Goal: Information Seeking & Learning: Learn about a topic

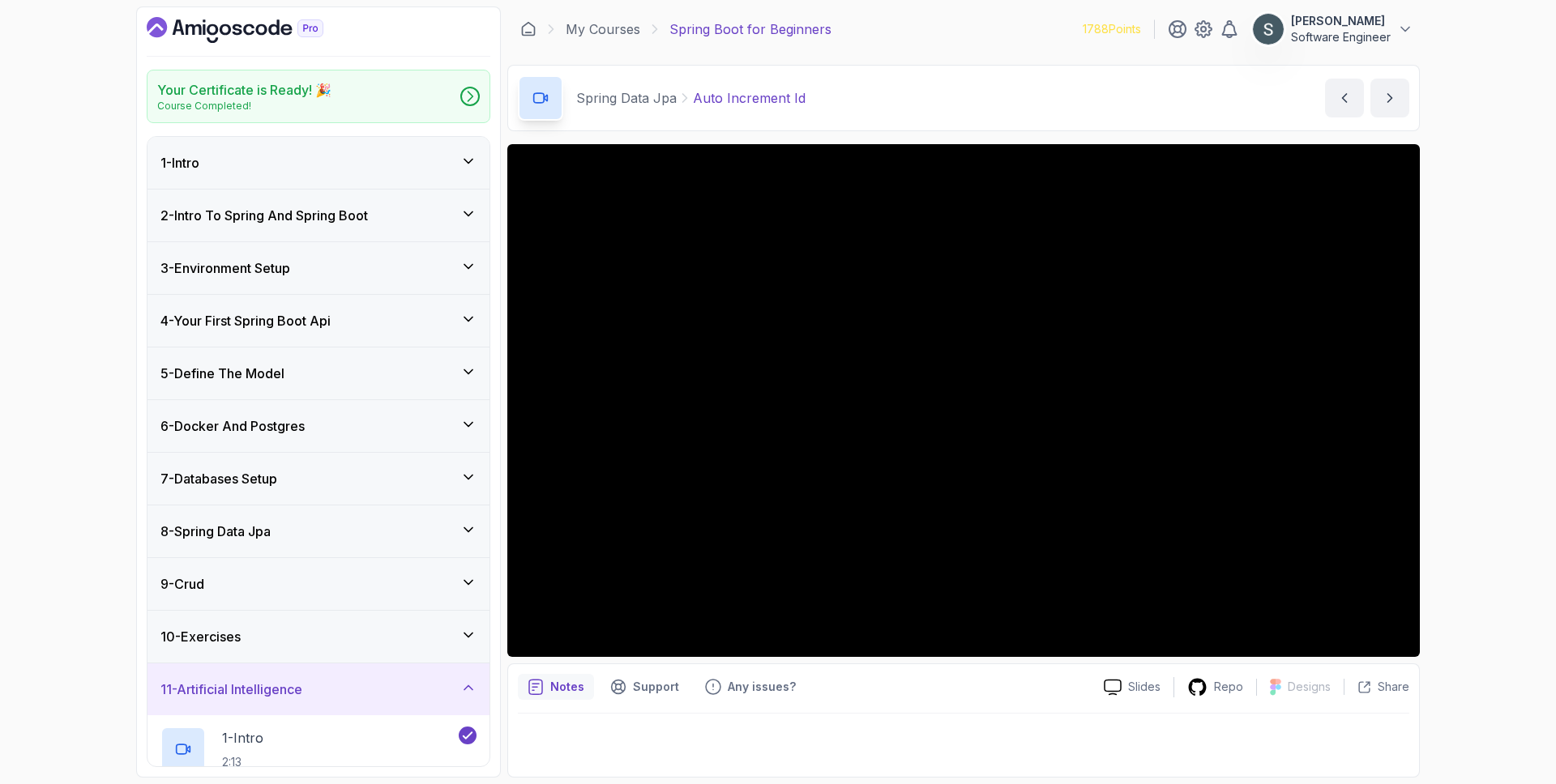
scroll to position [273, 0]
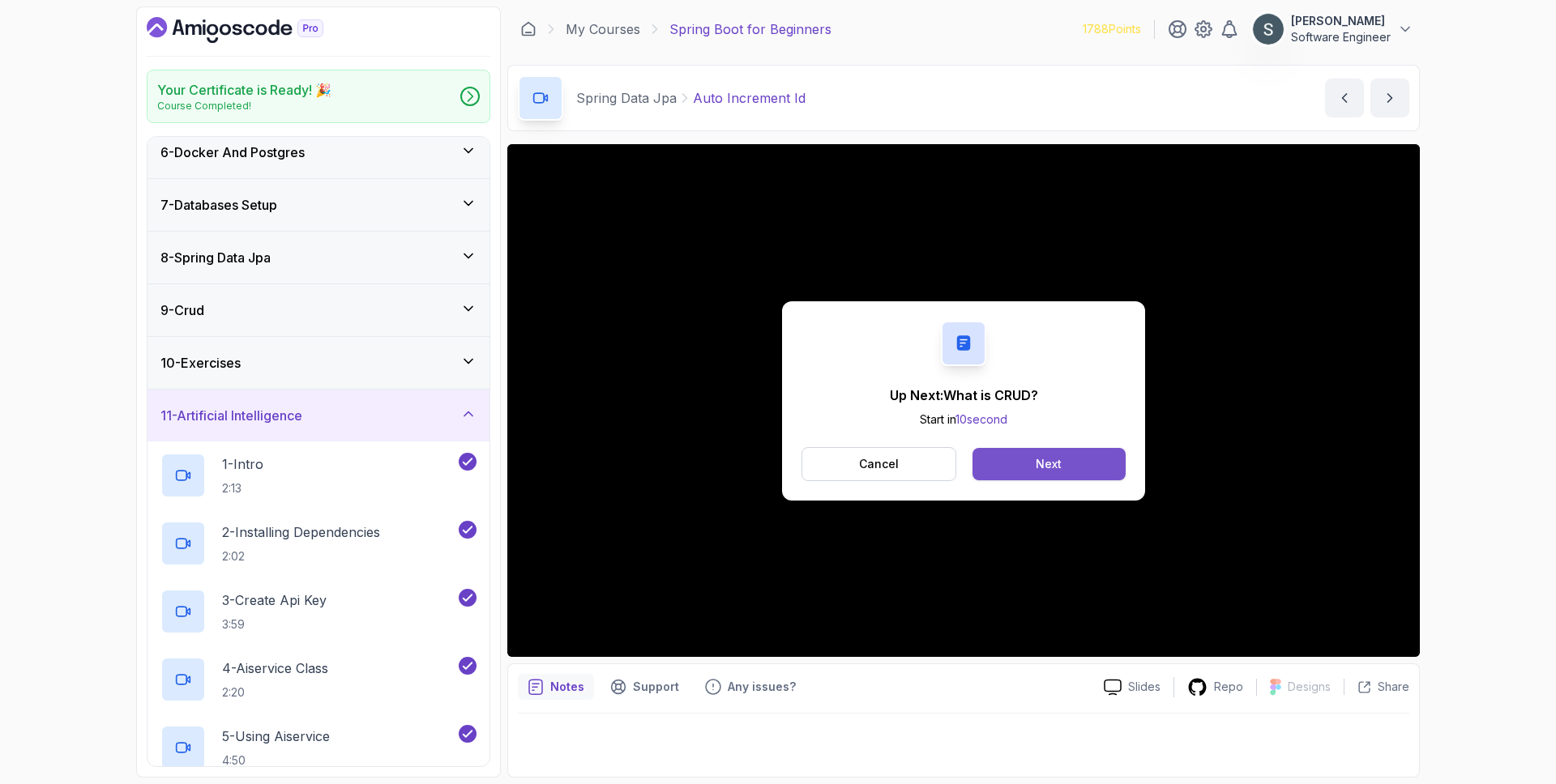
click at [1033, 459] on button "Next" at bounding box center [1049, 464] width 153 height 32
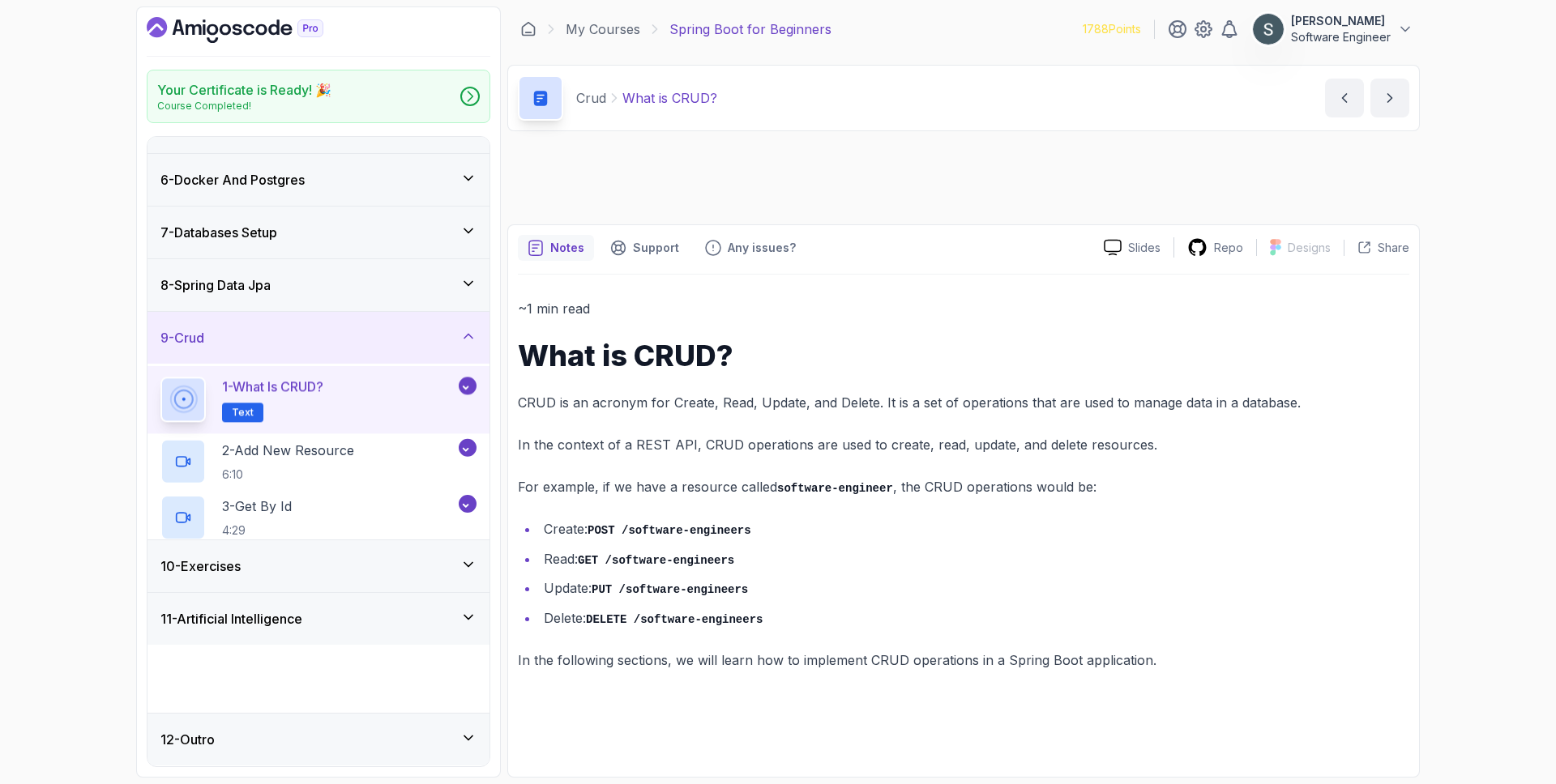
scroll to position [206, 0]
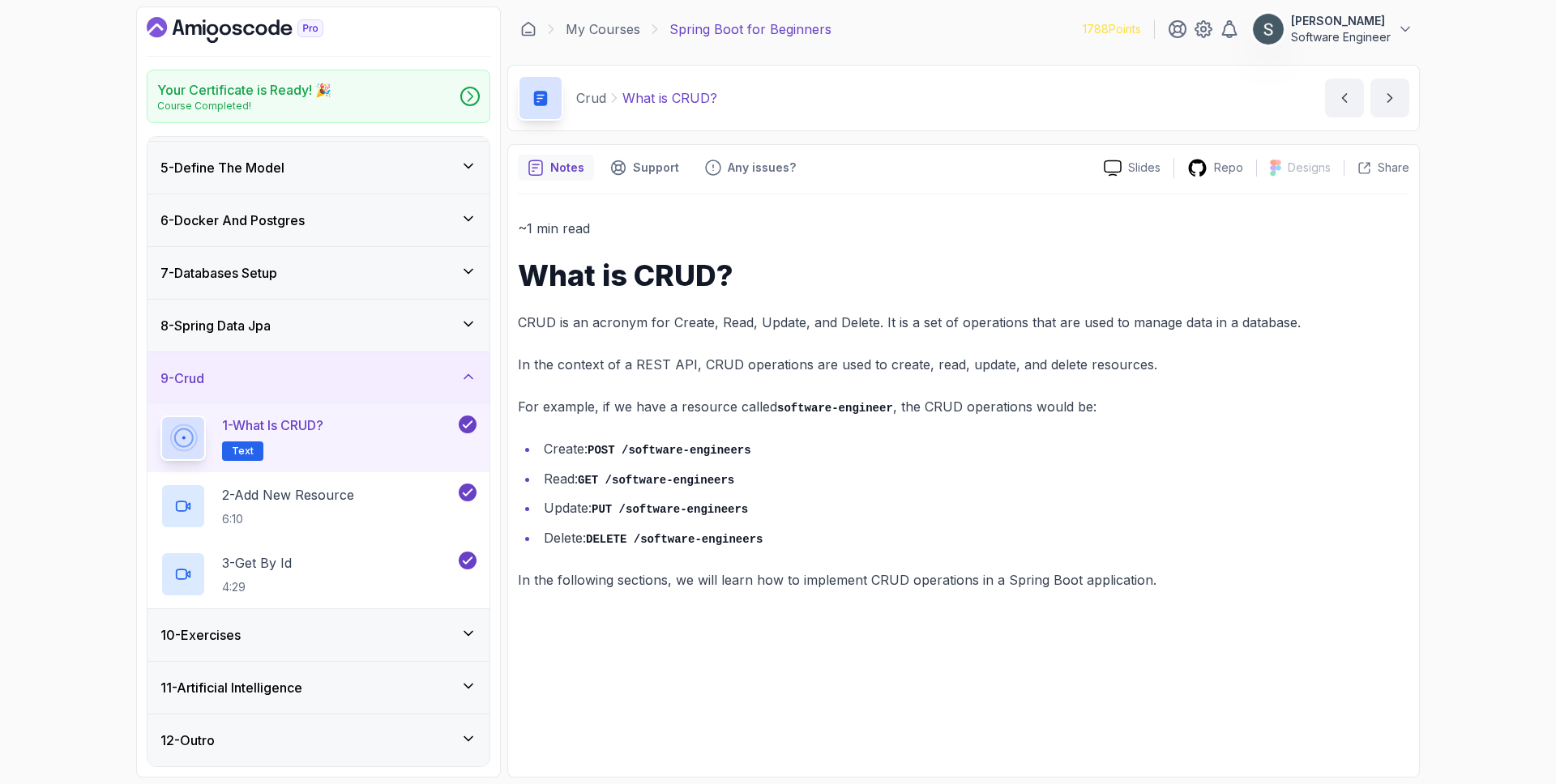
click at [266, 684] on h3 "11 - Artificial Intelligence" at bounding box center [231, 687] width 142 height 19
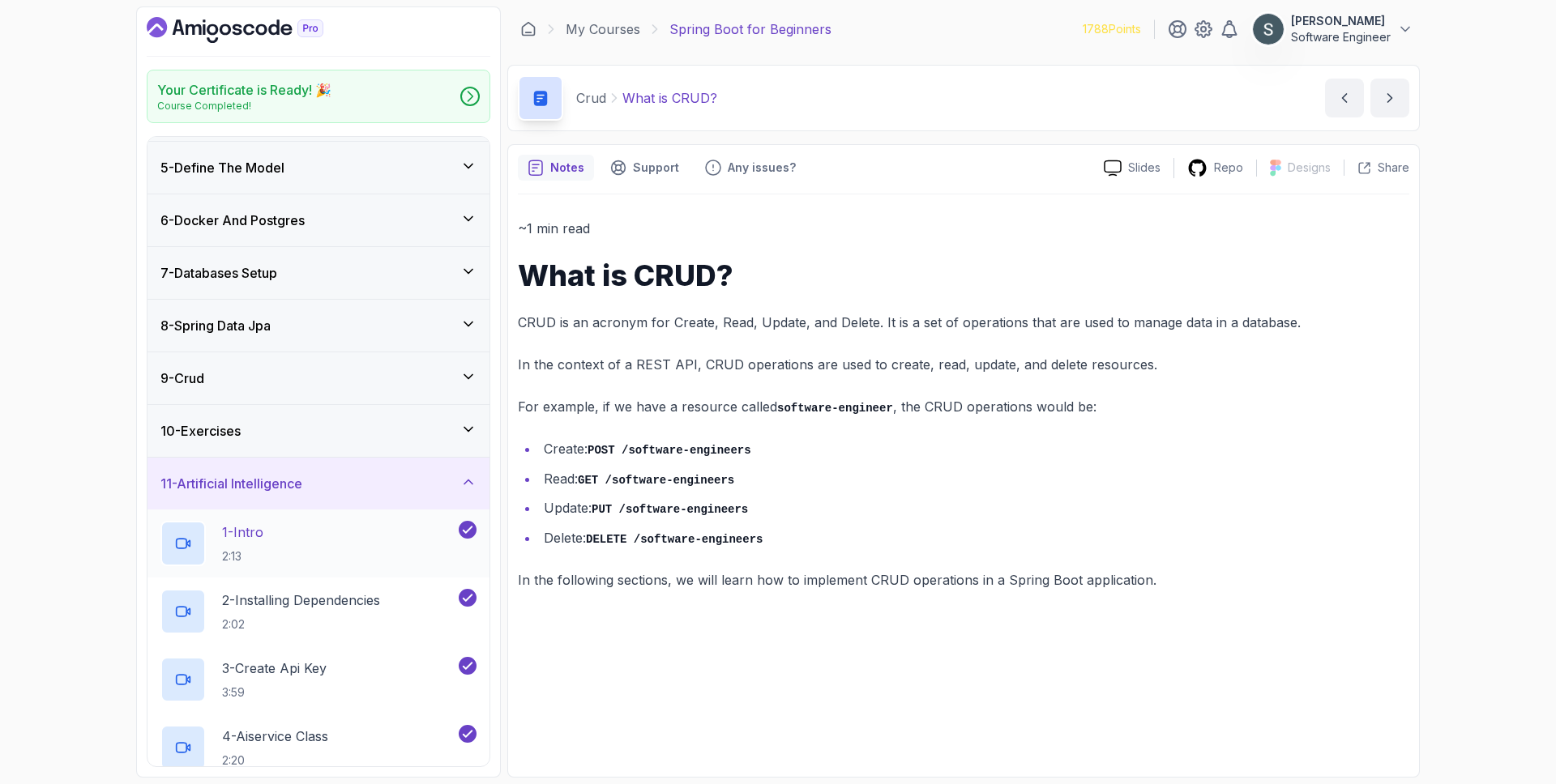
click at [287, 551] on div "1 - Intro 2:13" at bounding box center [307, 543] width 295 height 45
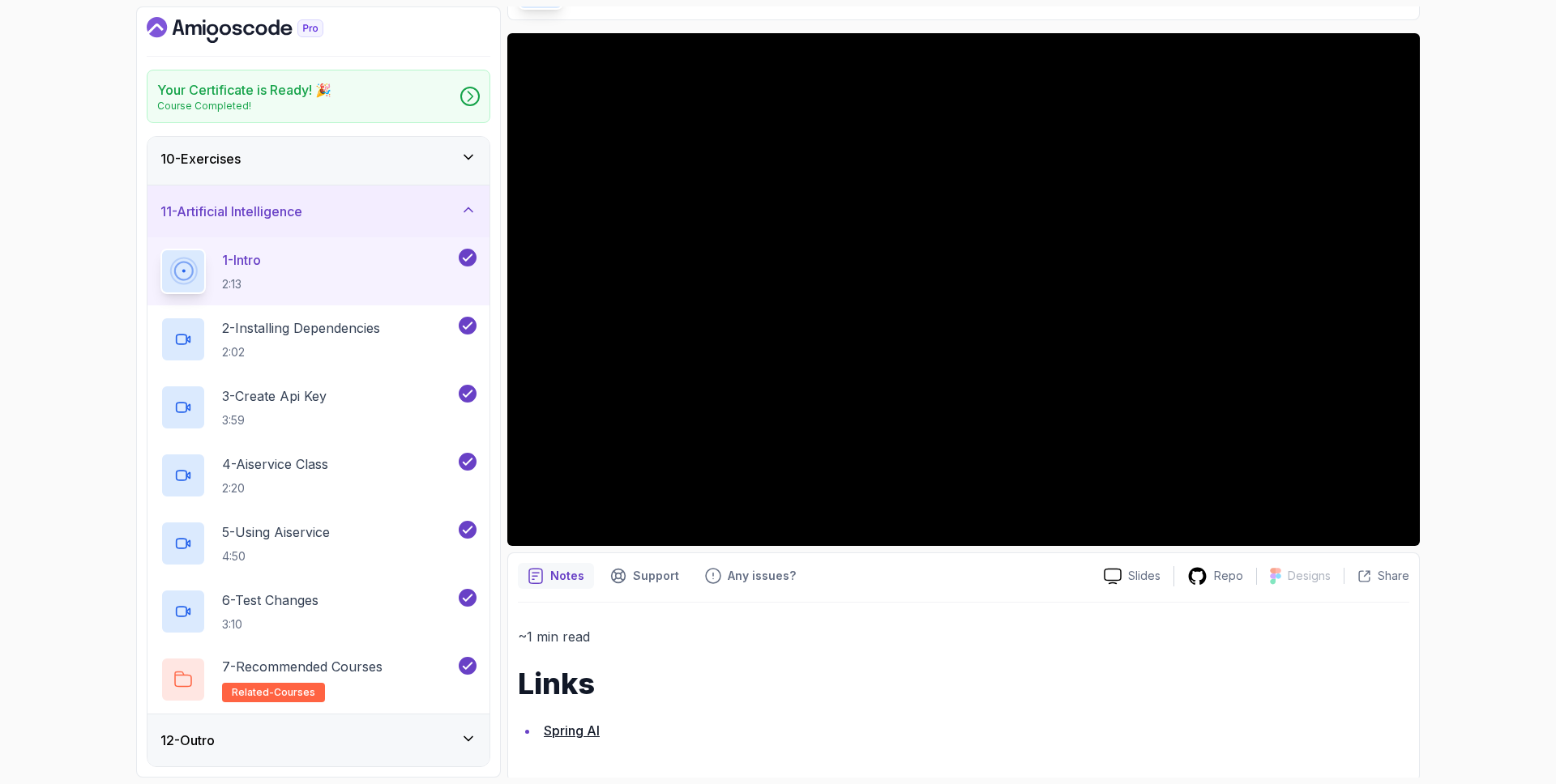
scroll to position [115, 0]
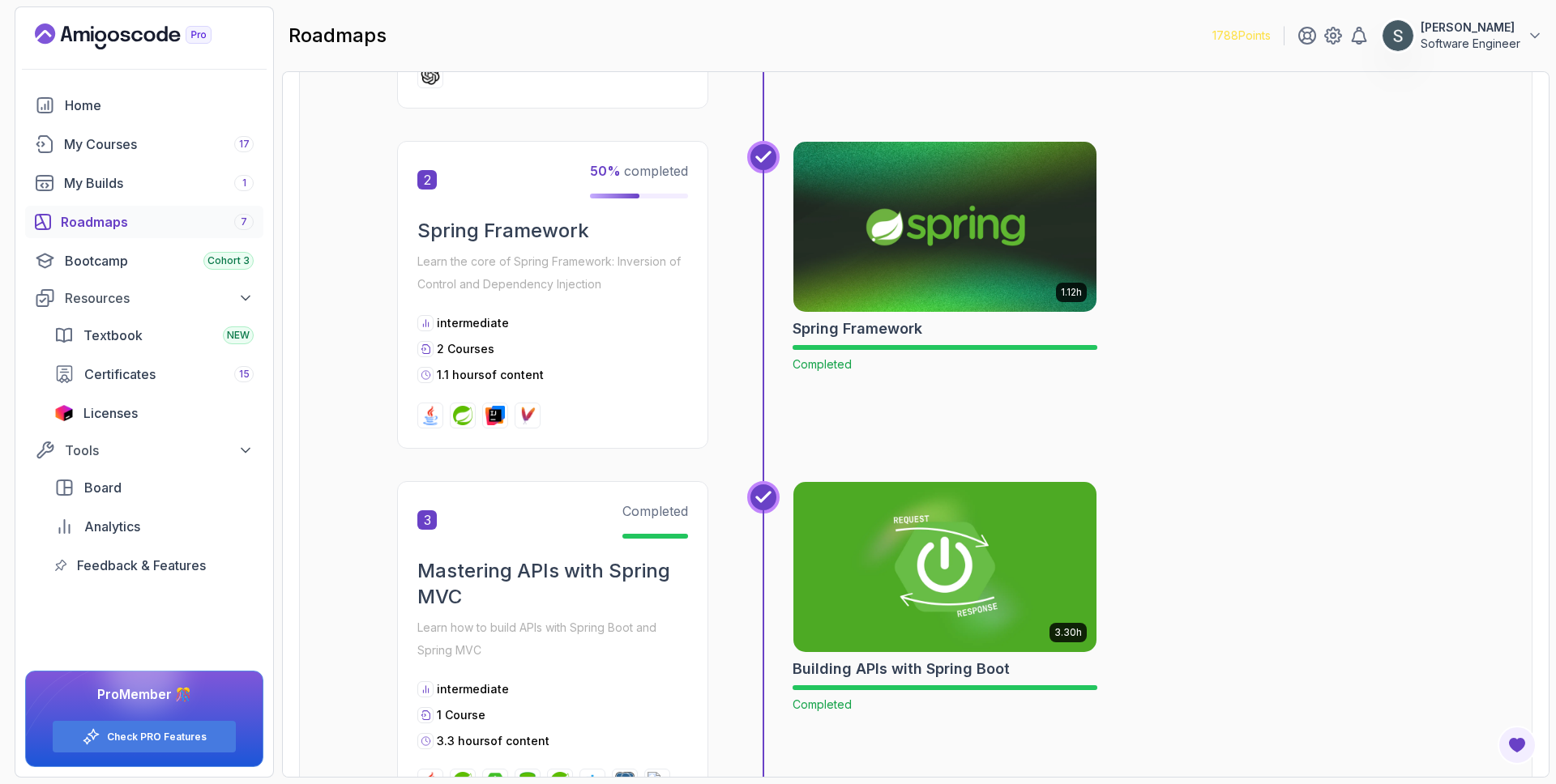
scroll to position [721, 0]
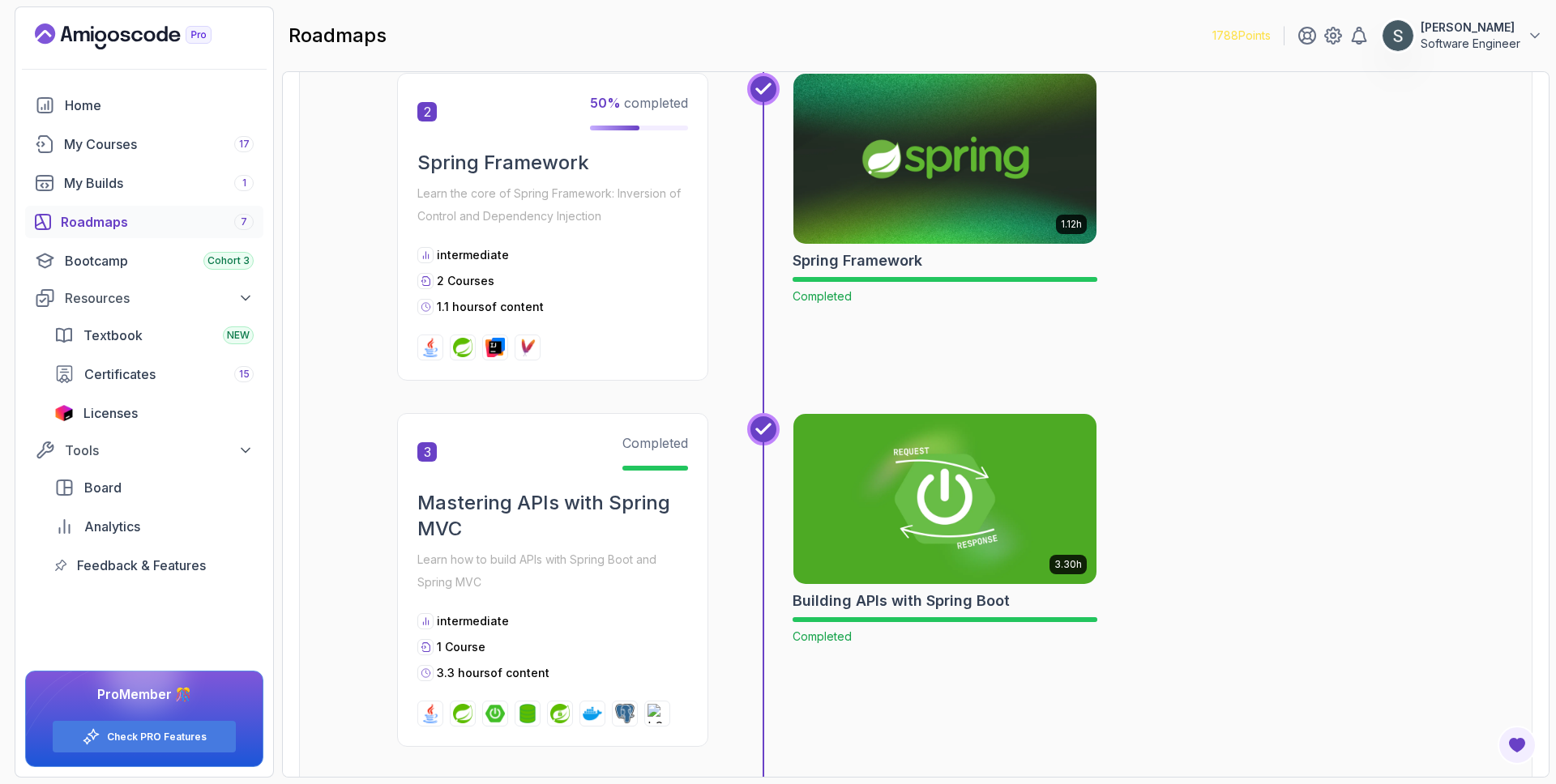
click at [902, 173] on img at bounding box center [946, 159] width 319 height 178
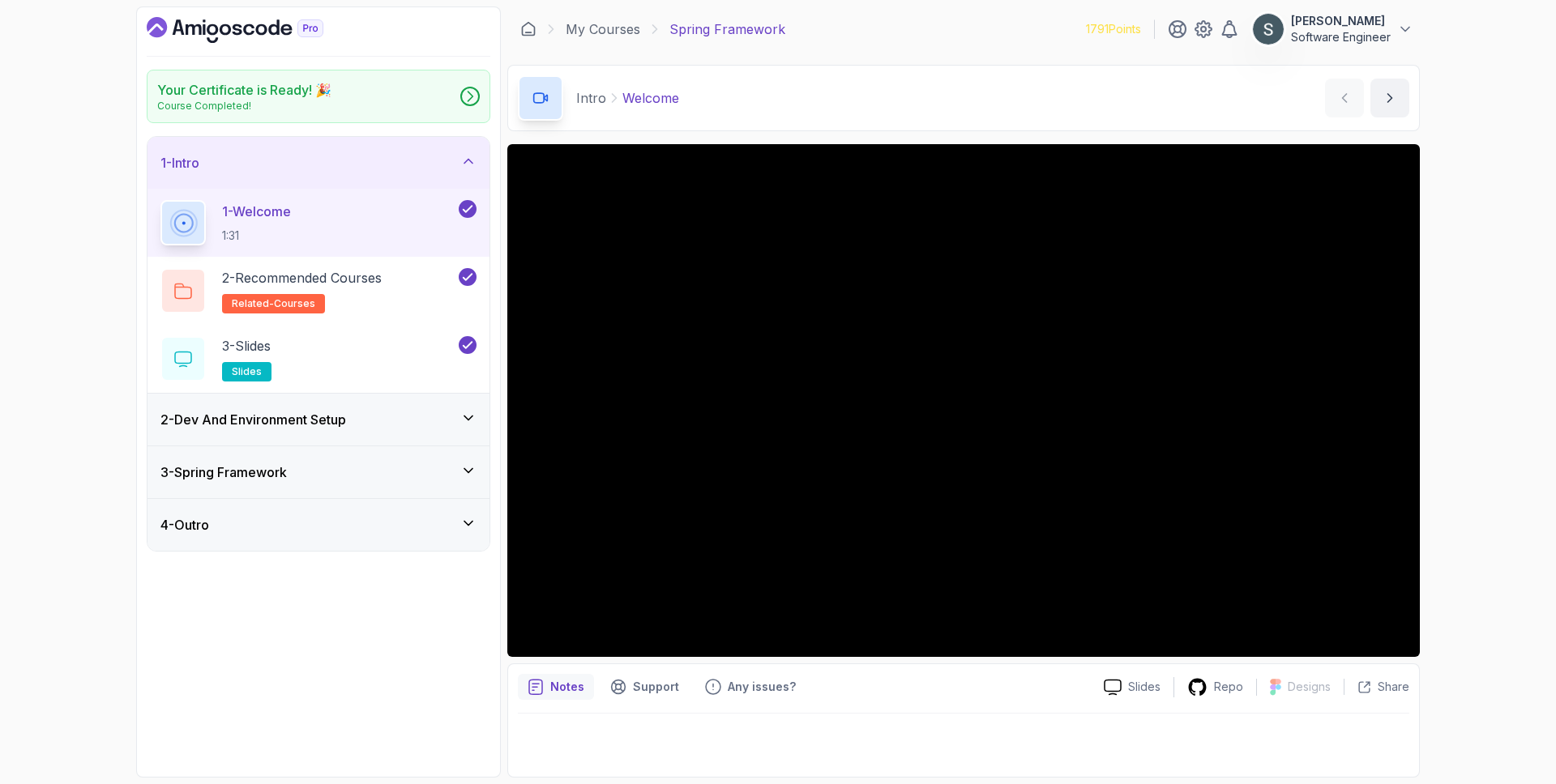
click at [267, 425] on h3 "2 - Dev And Environment Setup" at bounding box center [253, 420] width 185 height 19
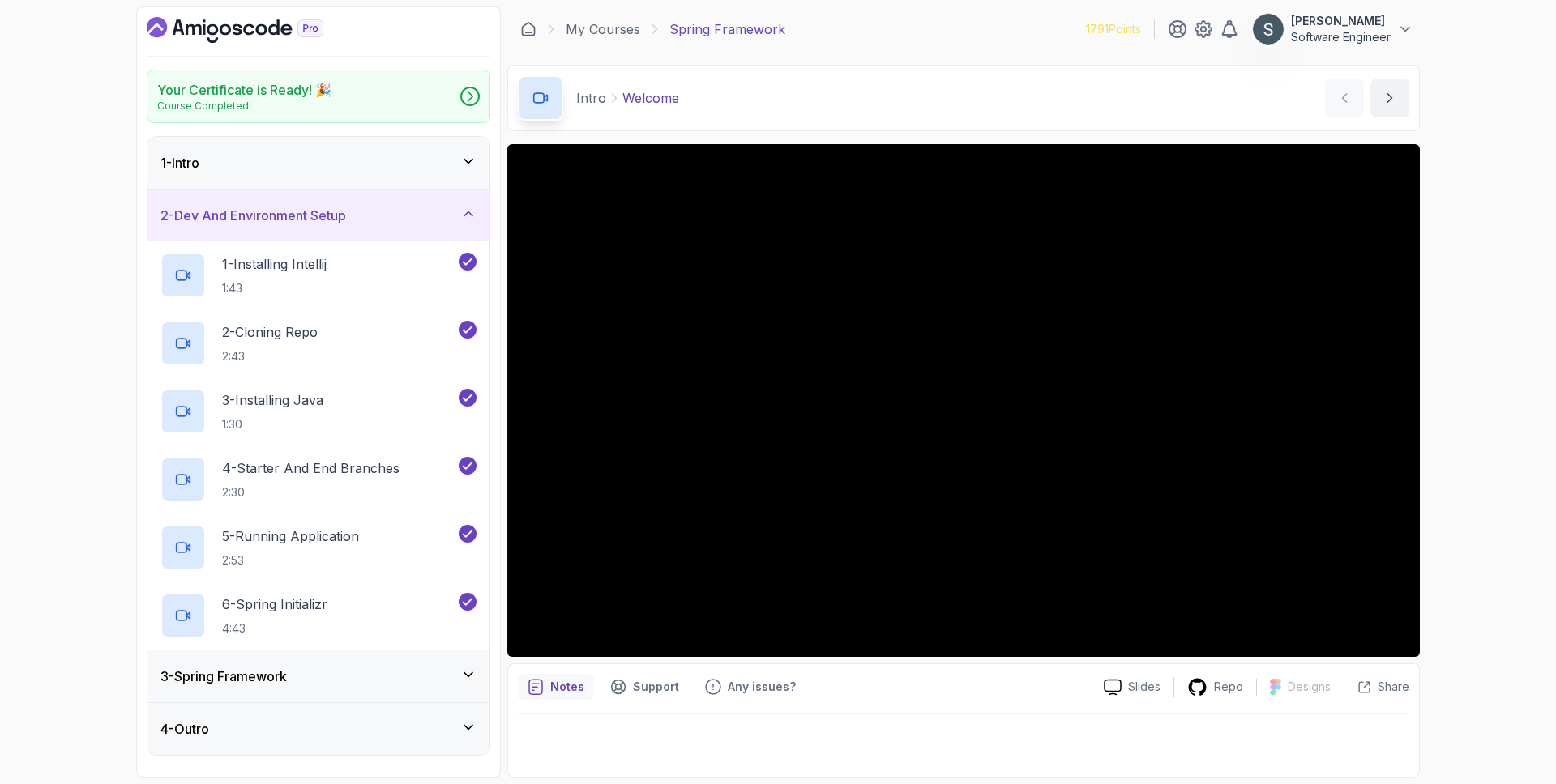
click at [323, 165] on div "1 - Intro" at bounding box center [318, 163] width 316 height 19
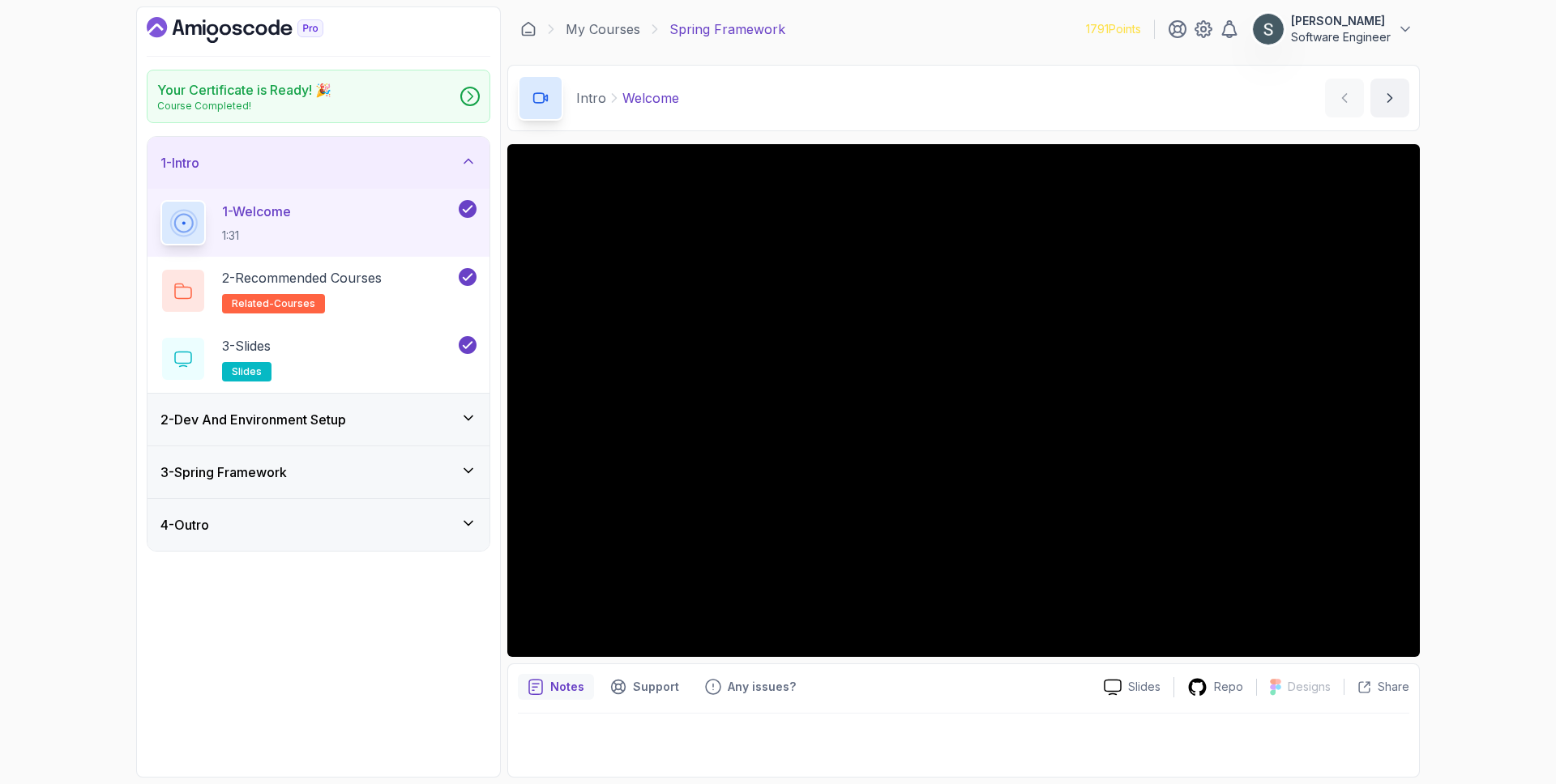
click at [364, 427] on div "2 - Dev And Environment Setup" at bounding box center [318, 420] width 316 height 19
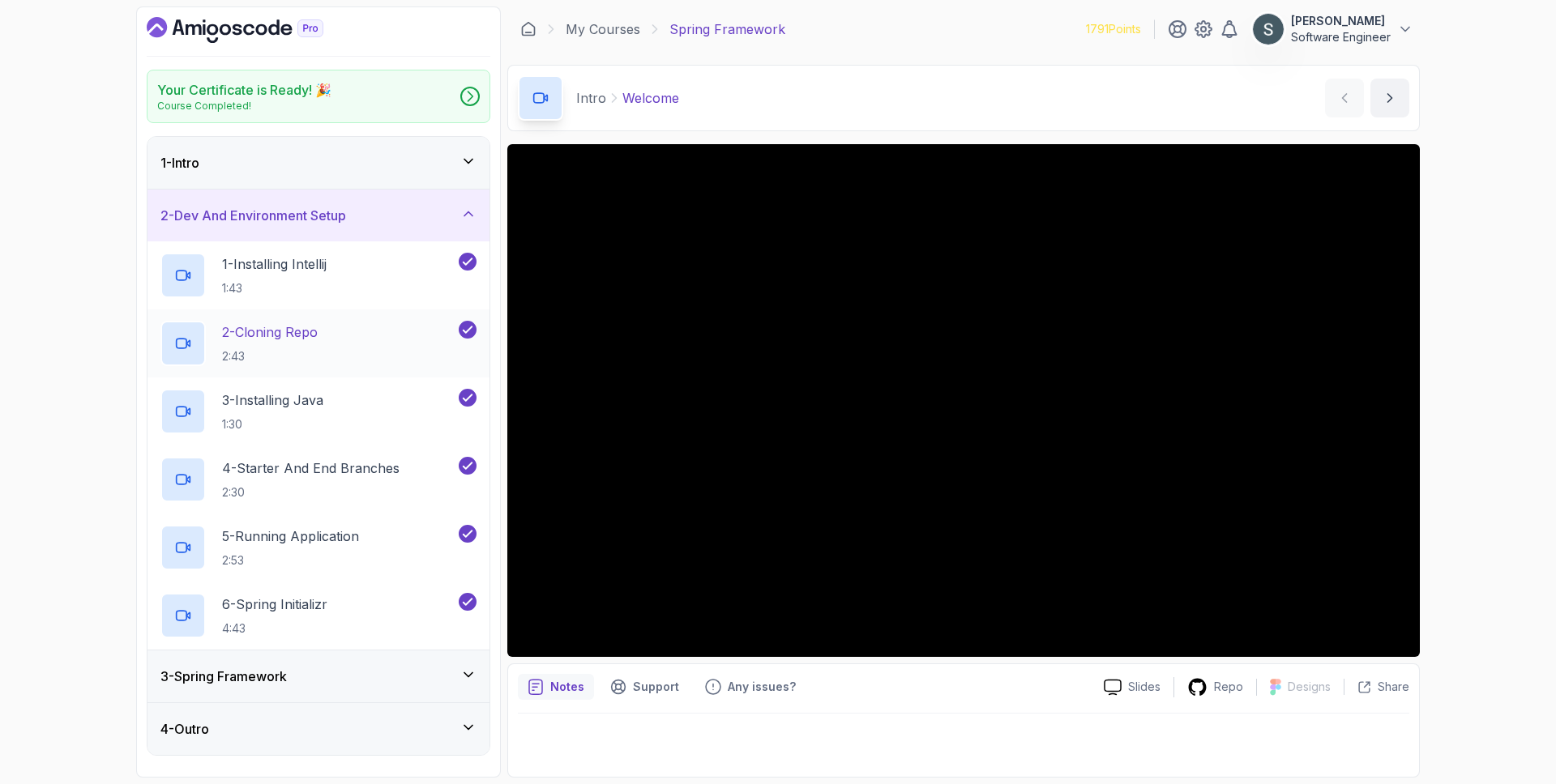
click at [354, 345] on div "2 - Cloning Repo 2:43" at bounding box center [307, 344] width 295 height 45
click at [341, 666] on div "3 - Spring Framework" at bounding box center [318, 676] width 316 height 19
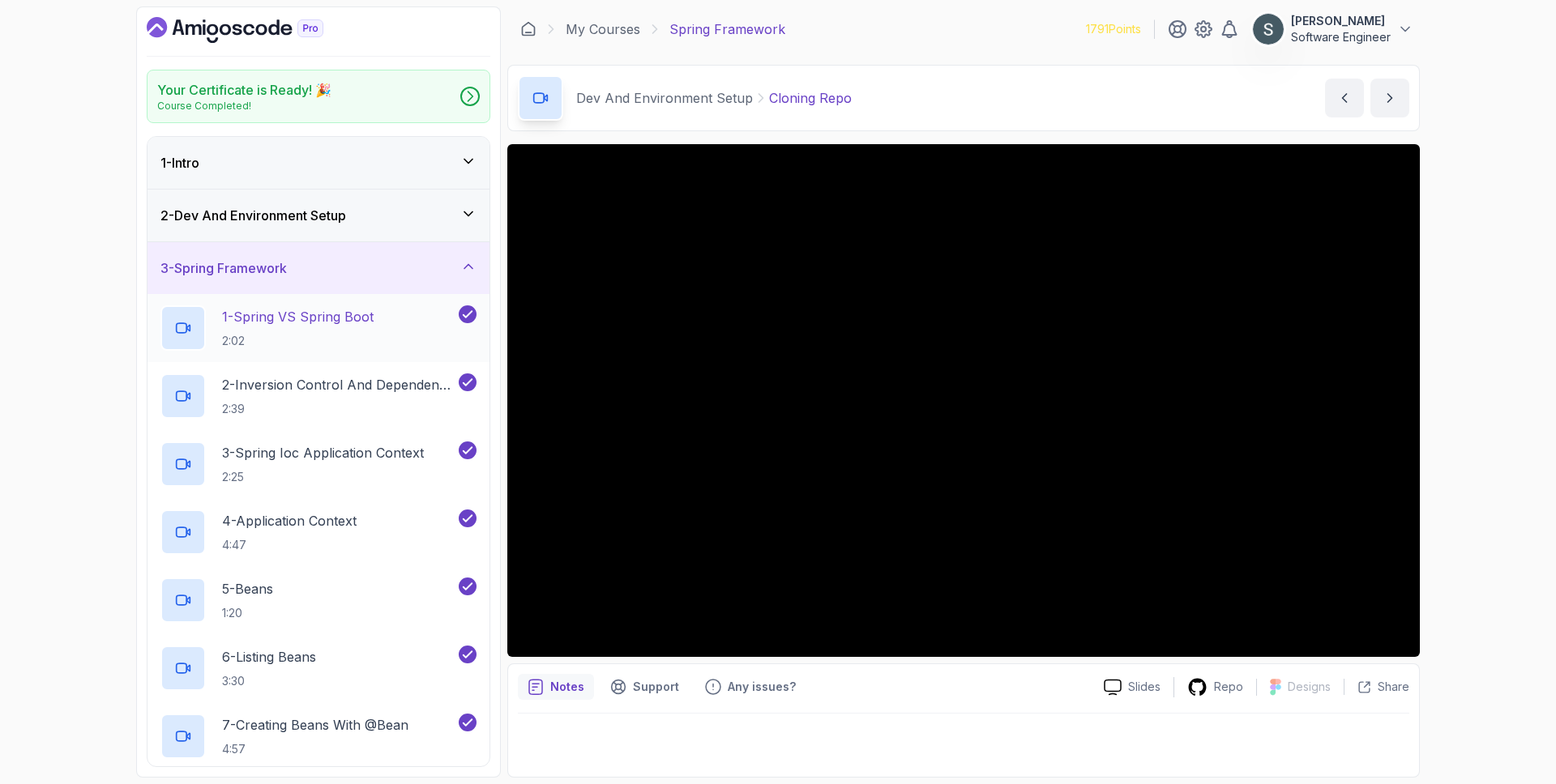
click at [339, 319] on p "1 - Spring VS Spring Boot" at bounding box center [297, 317] width 152 height 19
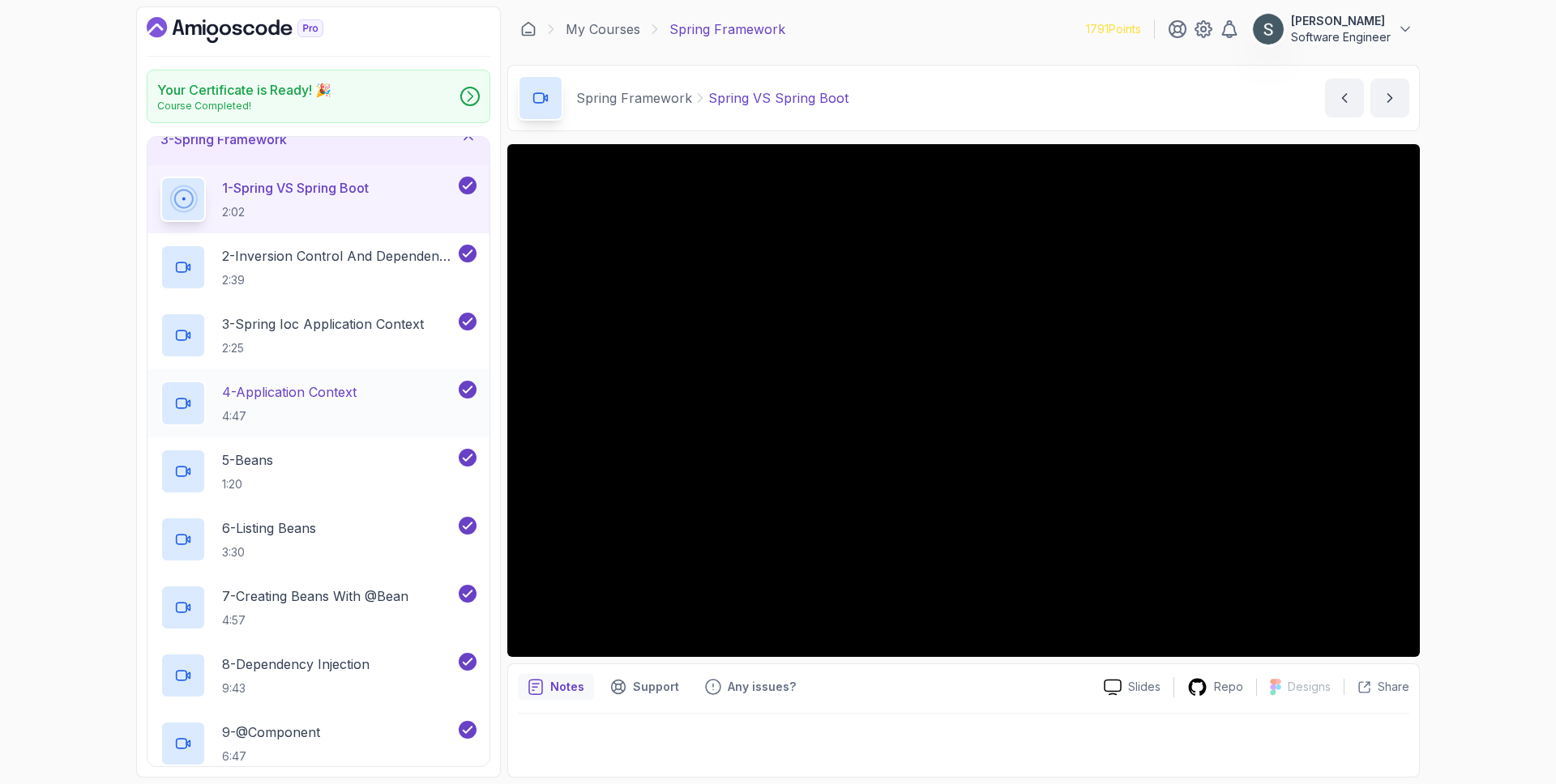
scroll to position [131, 0]
click at [346, 265] on h2 "2 - Inversion Control And Dependency Injection 2:39" at bounding box center [339, 266] width 234 height 42
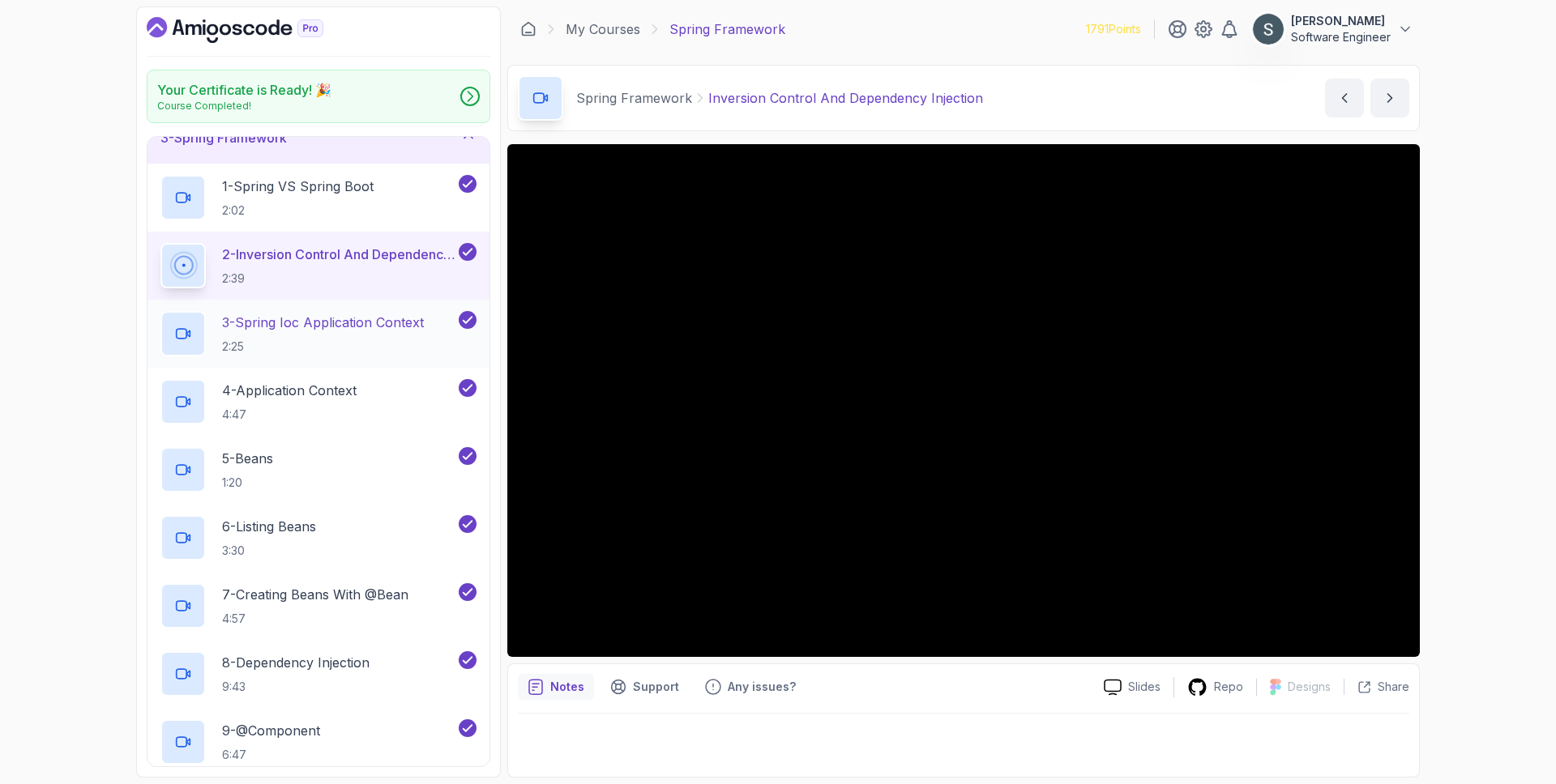
click at [332, 332] on h2 "3 - Spring Ioc Application Context 2:25" at bounding box center [322, 333] width 202 height 42
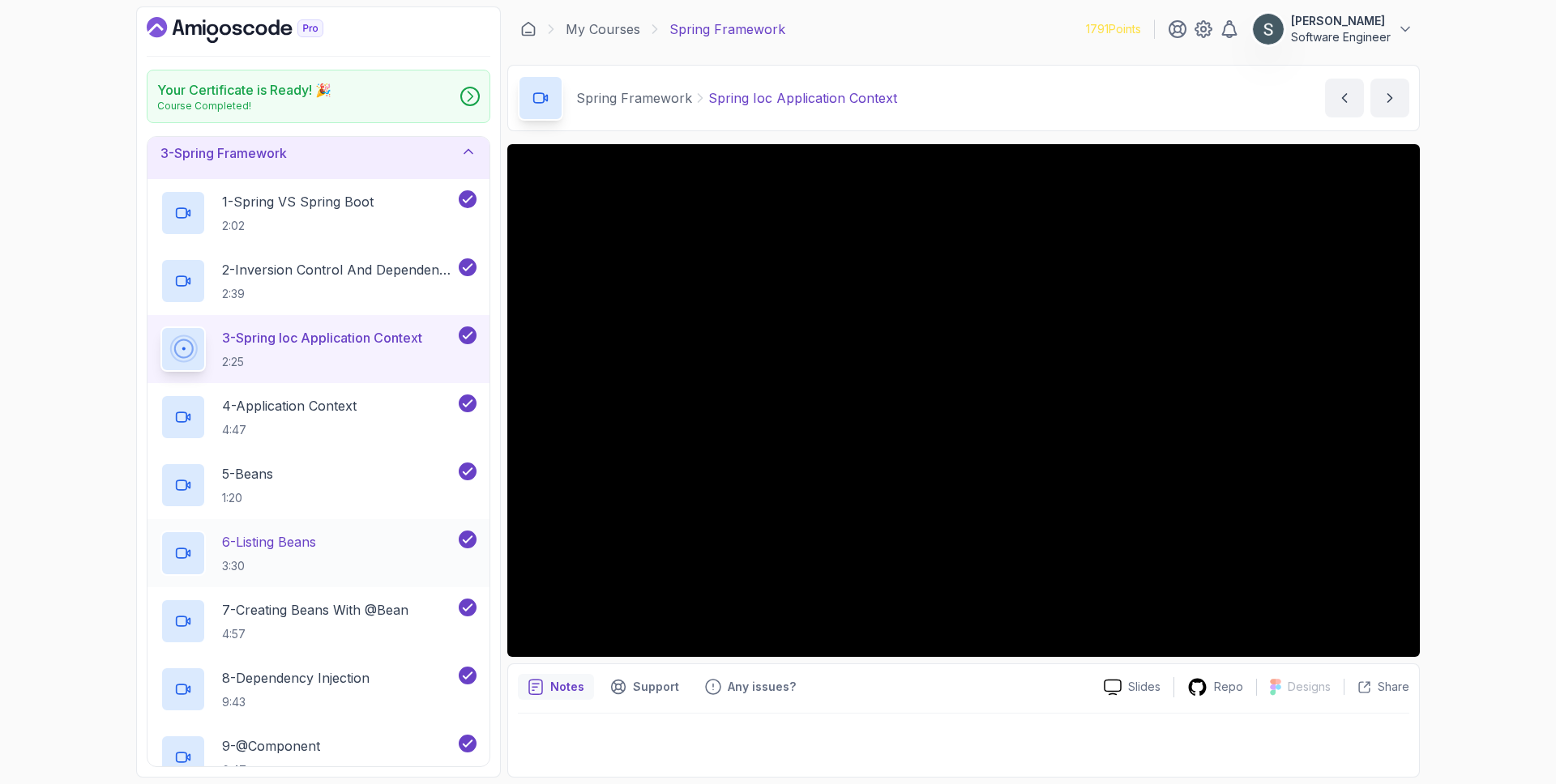
scroll to position [114, 0]
click at [352, 407] on p "4 - Application Context" at bounding box center [288, 407] width 134 height 19
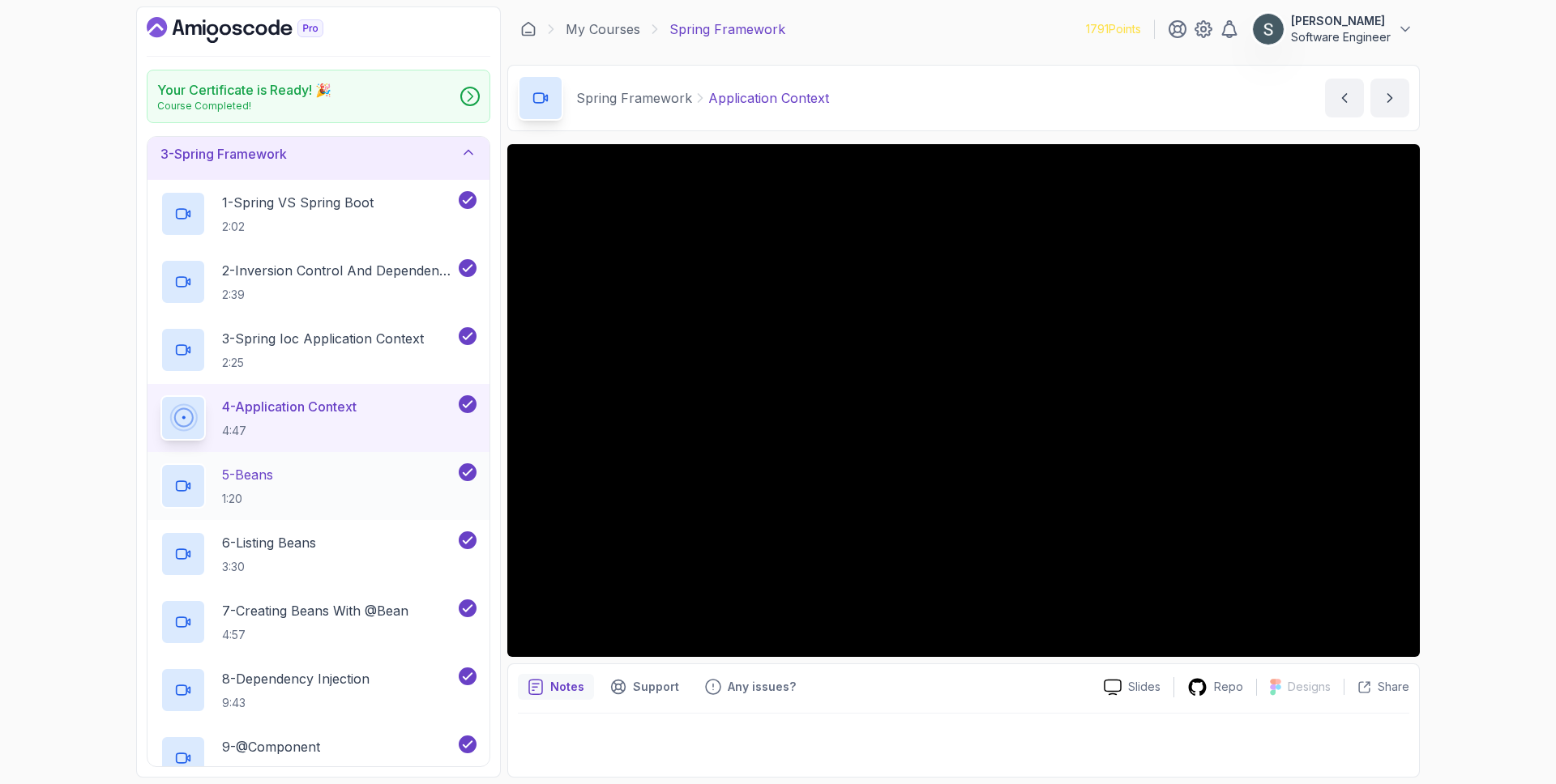
click at [362, 479] on div "5 - Beans 1:20" at bounding box center [307, 485] width 295 height 45
